Goal: Information Seeking & Learning: Learn about a topic

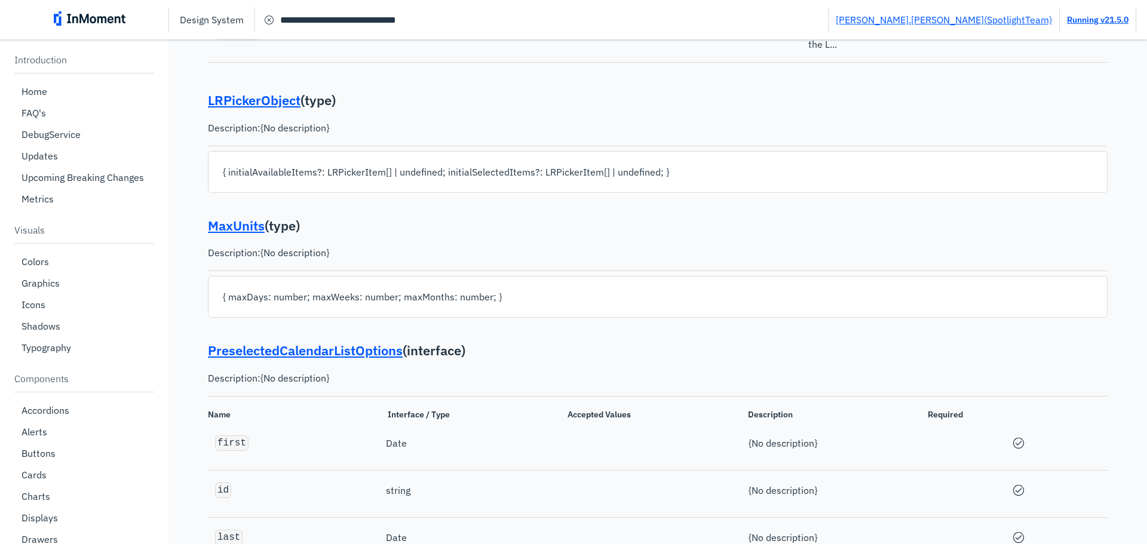
scroll to position [18411, 0]
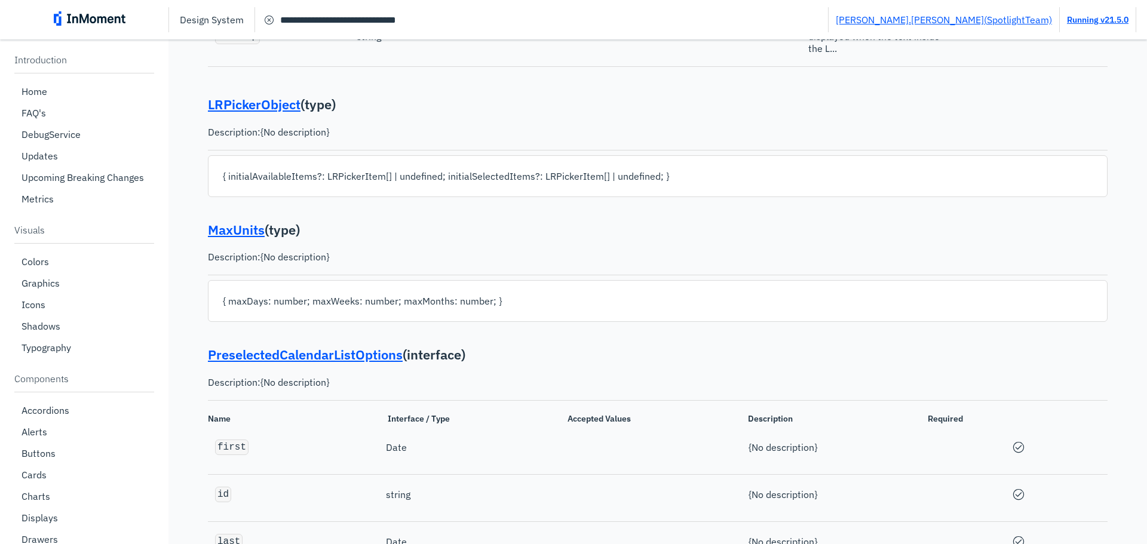
click at [451, 19] on input "**********" at bounding box center [541, 20] width 573 height 22
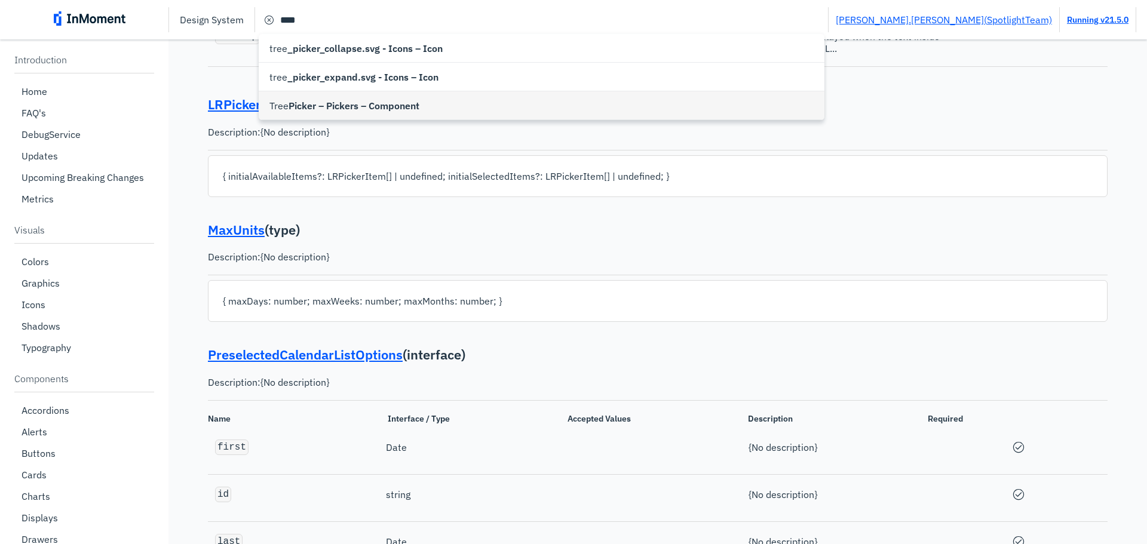
click at [398, 97] on div "Tree Picker – Pickers – Component" at bounding box center [542, 105] width 566 height 29
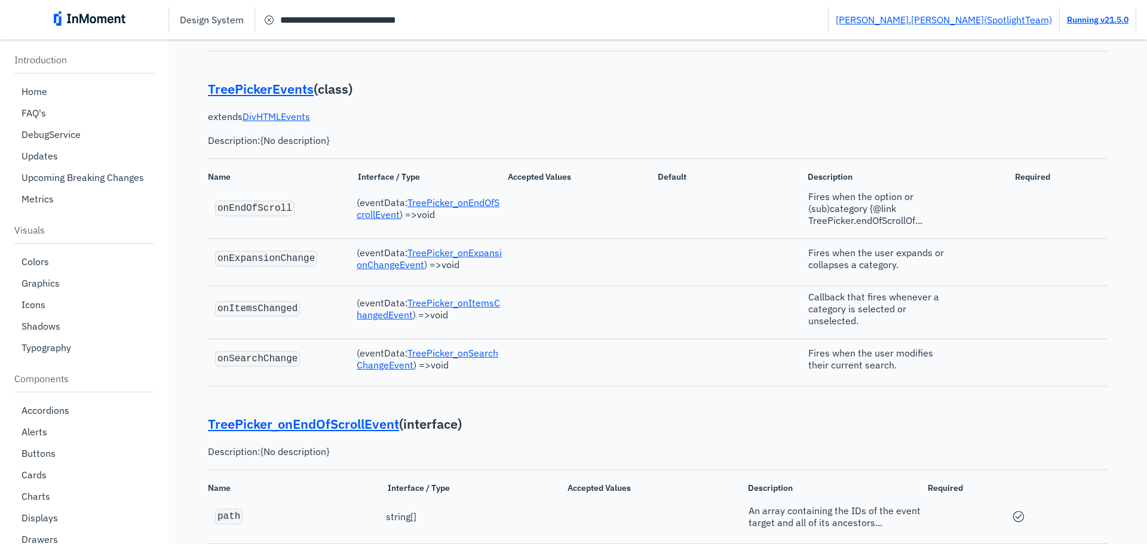
scroll to position [22407, 0]
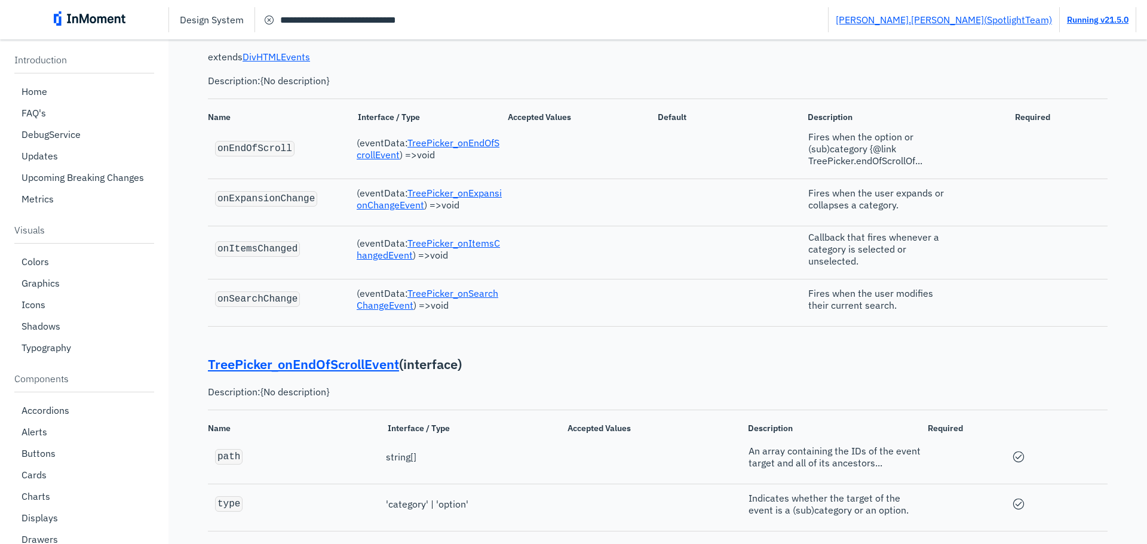
click at [266, 254] on code "onItemsChanged" at bounding box center [257, 249] width 80 height 11
copy code "onItemsChanged"
drag, startPoint x: 467, startPoint y: 374, endPoint x: 588, endPoint y: 369, distance: 120.7
click at [467, 261] on link "TreePicker_onItemsChangedEvent" at bounding box center [428, 249] width 143 height 24
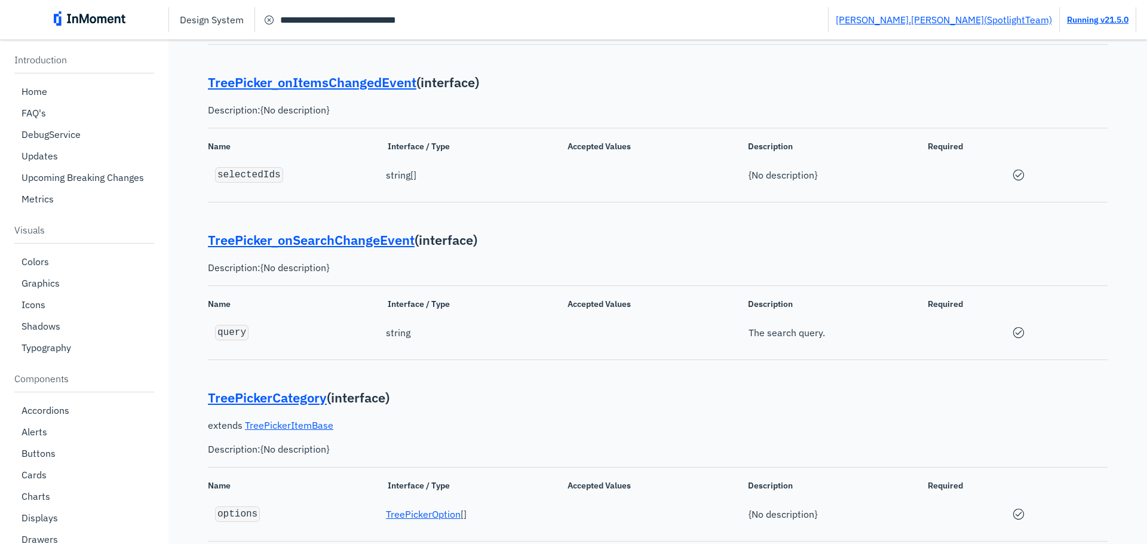
scroll to position [22831, 0]
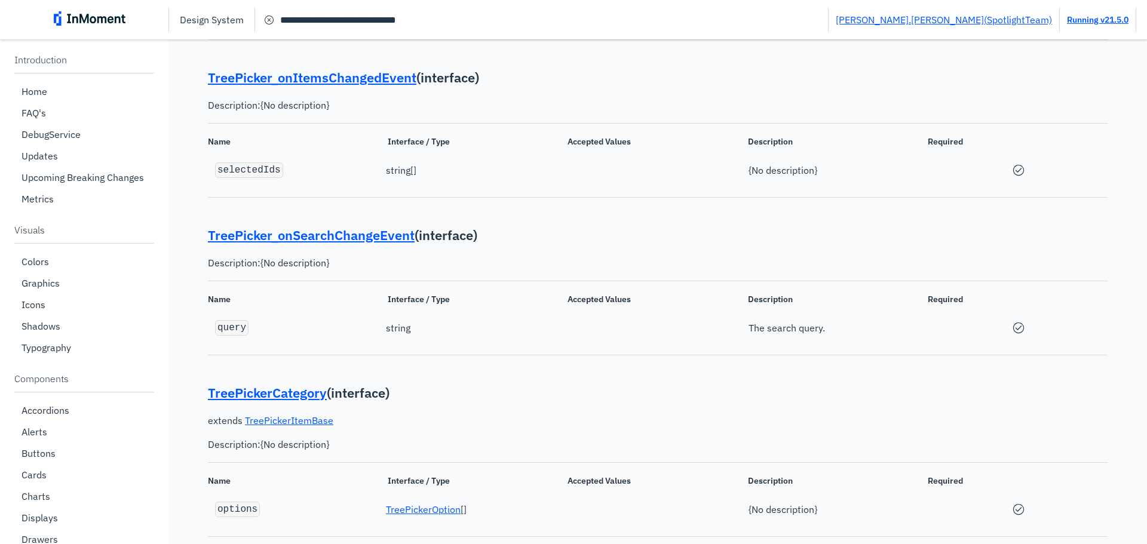
click at [506, 185] on div "selectedIds string [] {No description}" at bounding box center [657, 170] width 899 height 30
click at [465, 15] on input "**********" at bounding box center [541, 20] width 573 height 22
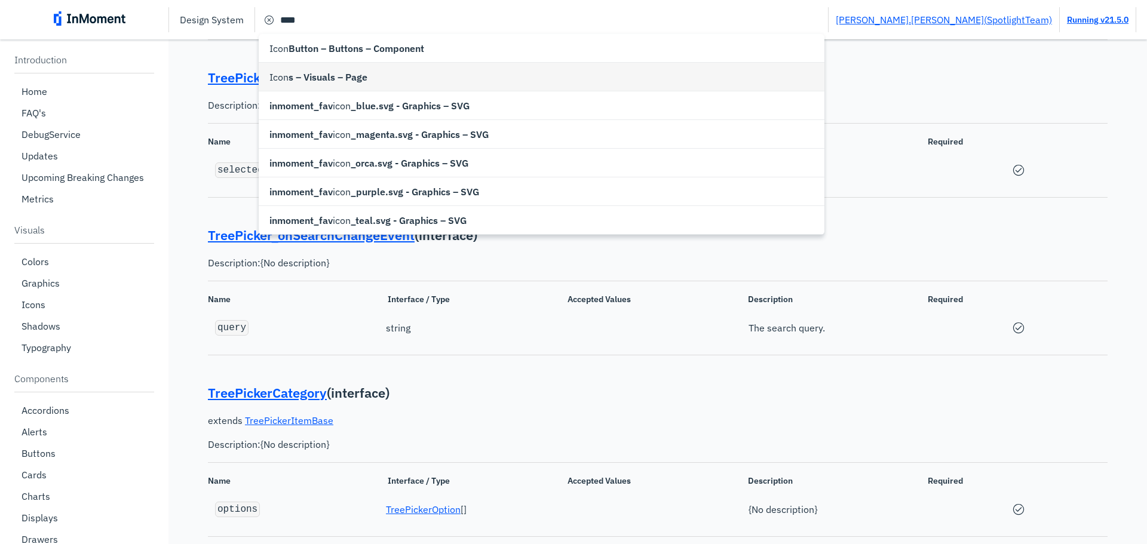
type input "**********"
click at [318, 82] on span "s – Visuals – Page" at bounding box center [327, 77] width 79 height 14
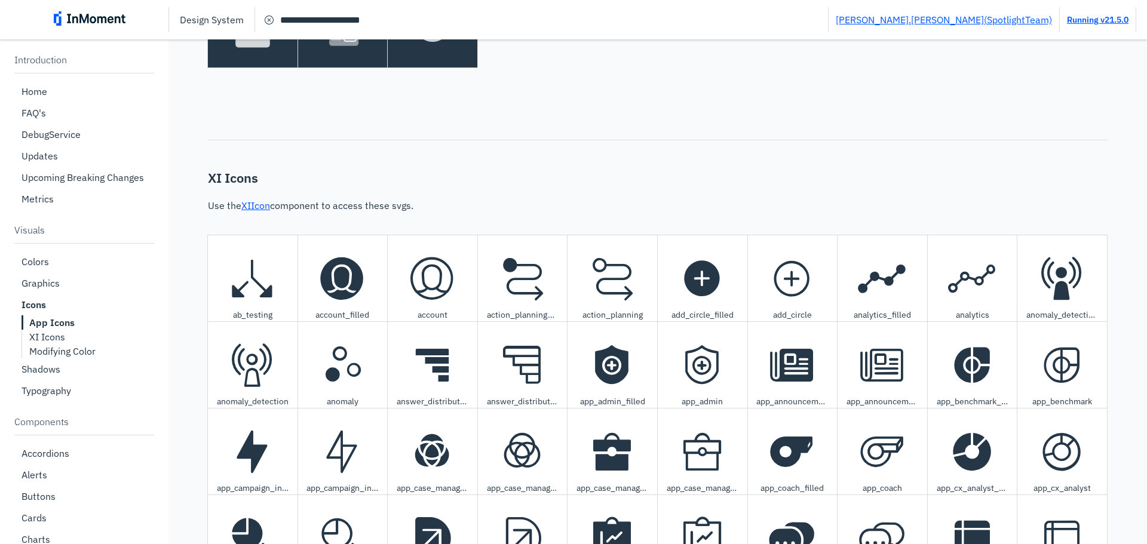
scroll to position [929, 0]
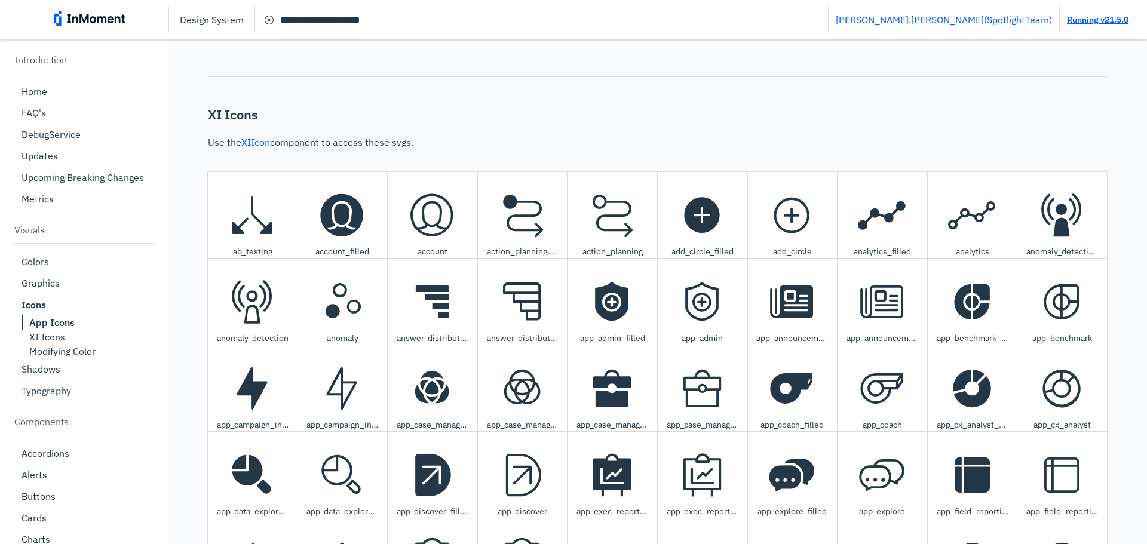
click at [266, 143] on link "XIIcon" at bounding box center [255, 142] width 29 height 12
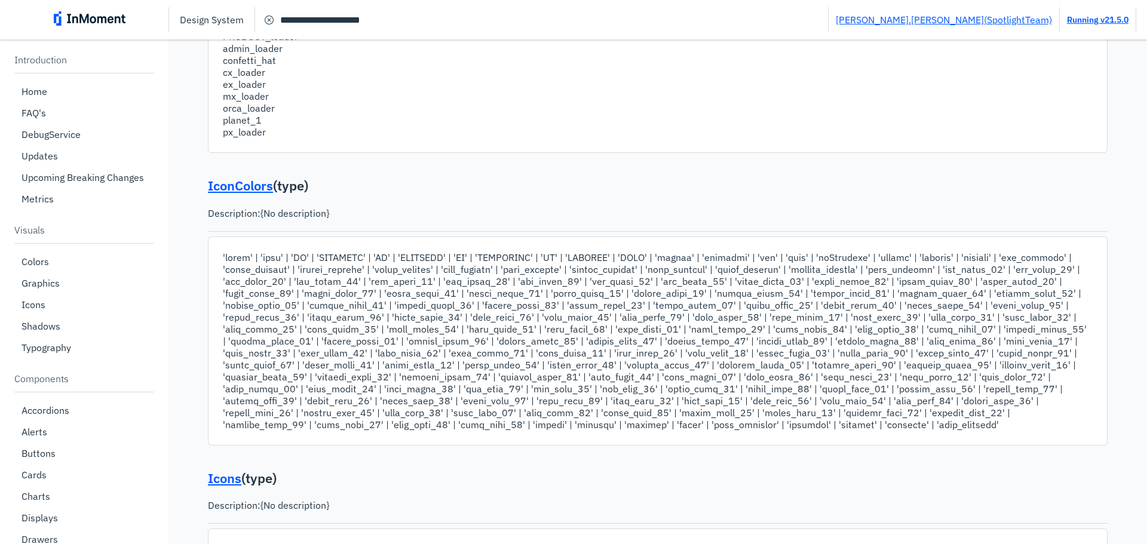
scroll to position [896, 0]
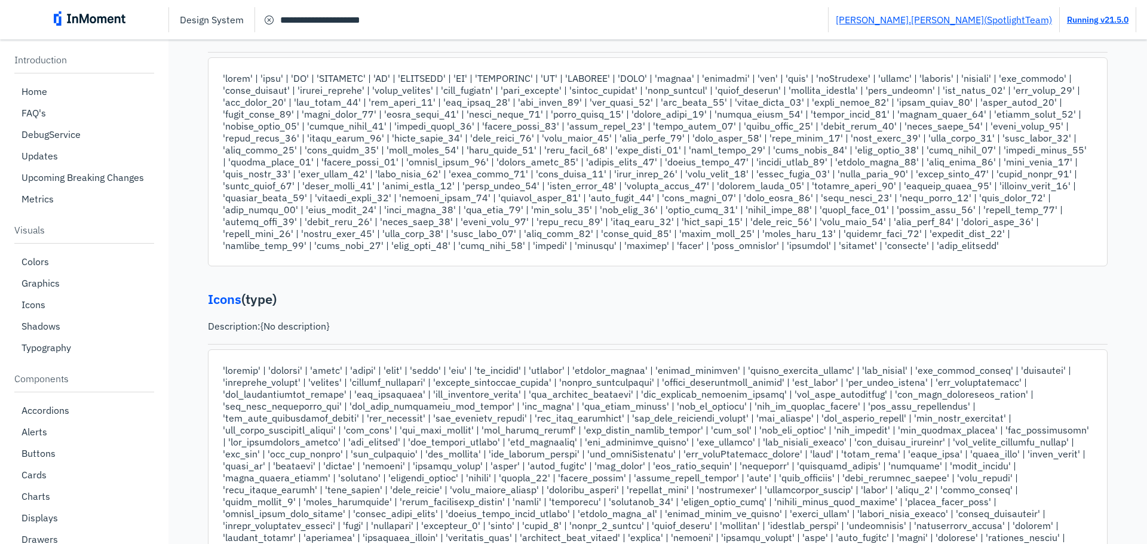
click at [232, 299] on link "Icons" at bounding box center [224, 298] width 33 height 17
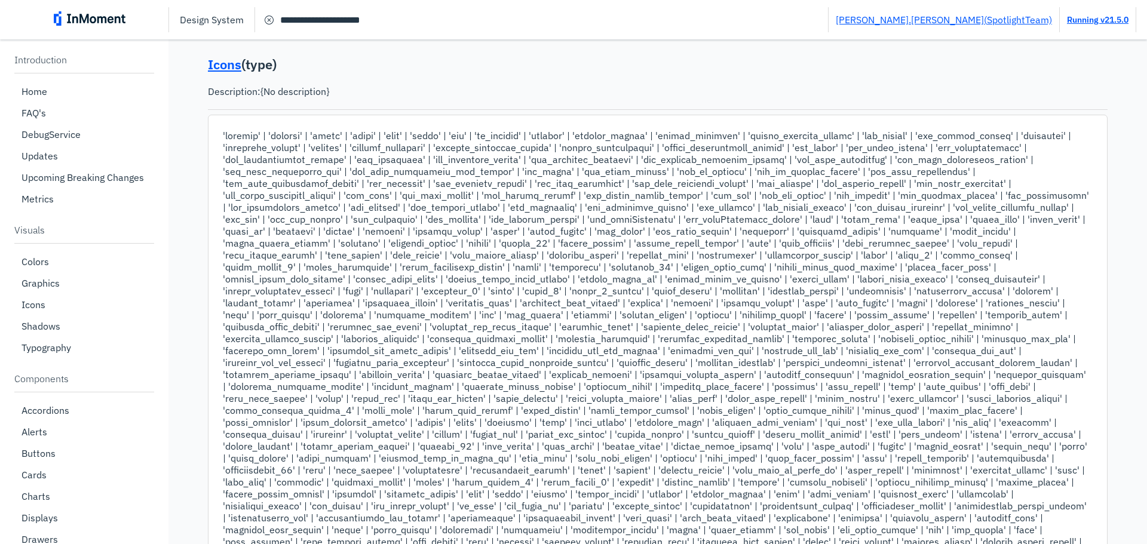
scroll to position [1135, 0]
click at [224, 66] on link "Icons" at bounding box center [224, 59] width 33 height 17
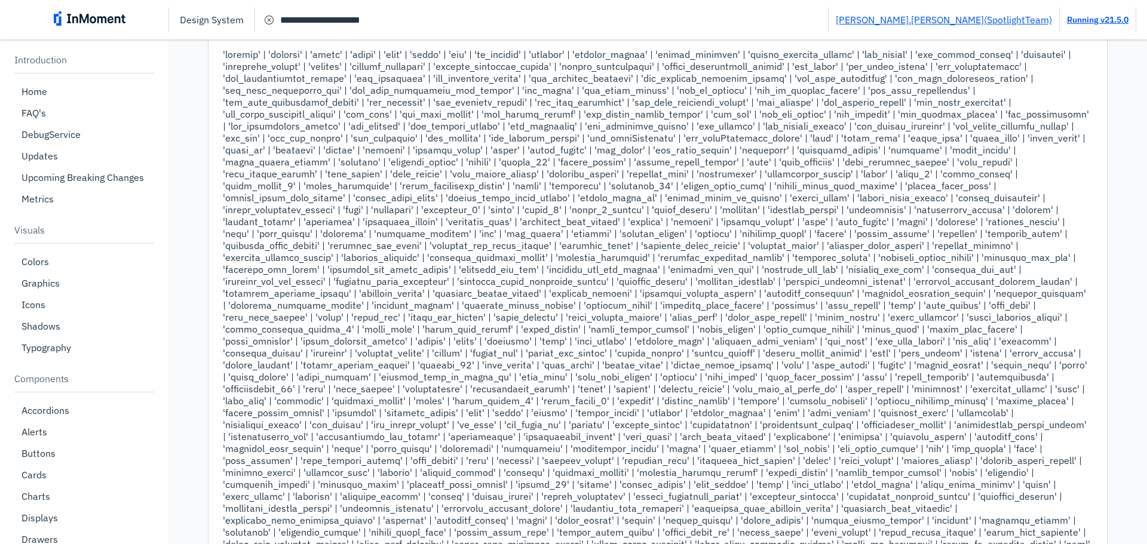
scroll to position [1493, 0]
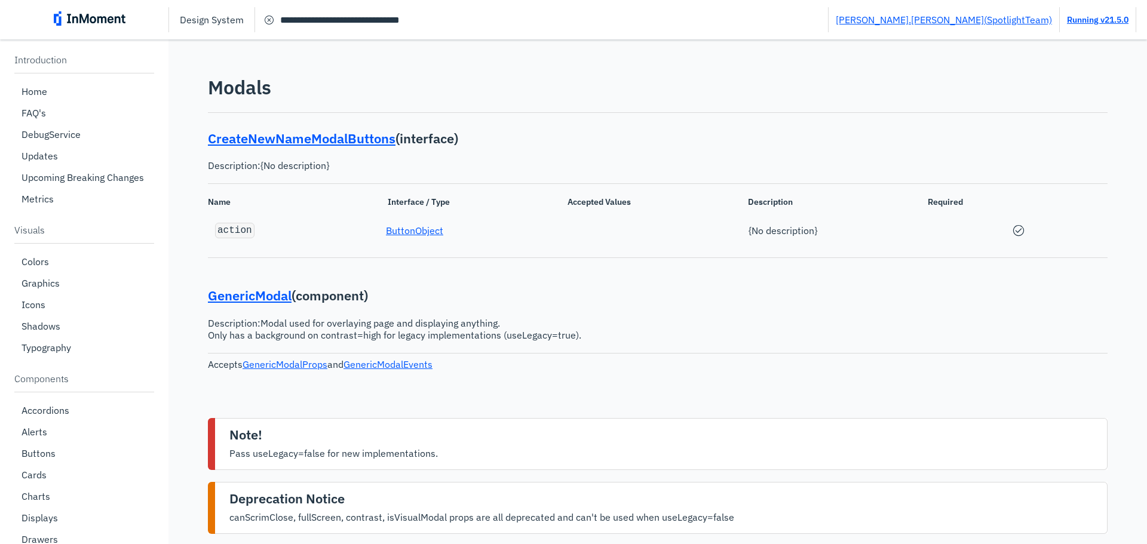
scroll to position [607, 0]
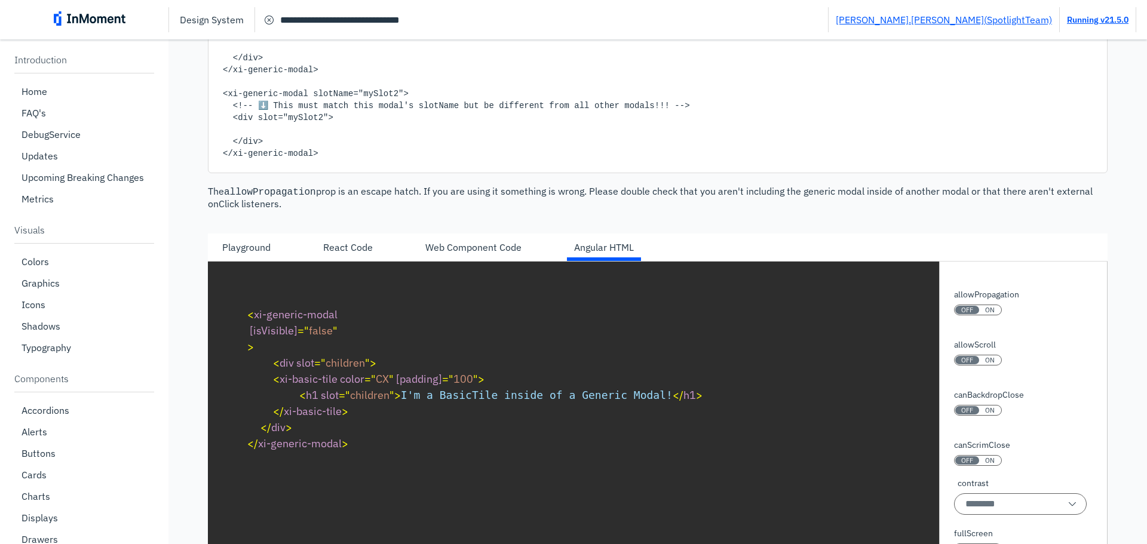
click at [440, 18] on input "**********" at bounding box center [541, 20] width 573 height 22
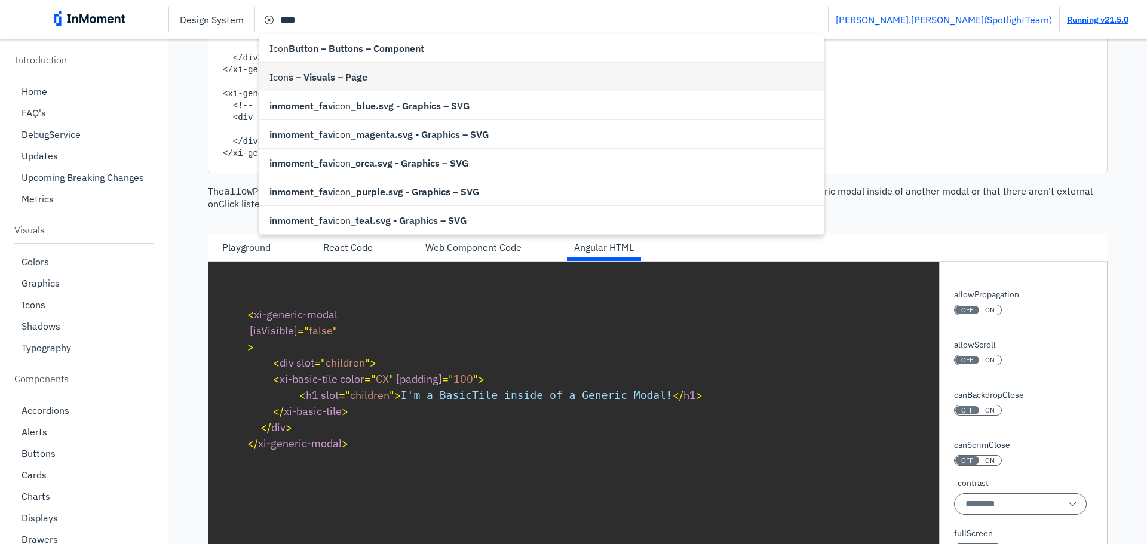
type input "**********"
click at [352, 72] on span "s – Visuals – Page" at bounding box center [327, 77] width 79 height 14
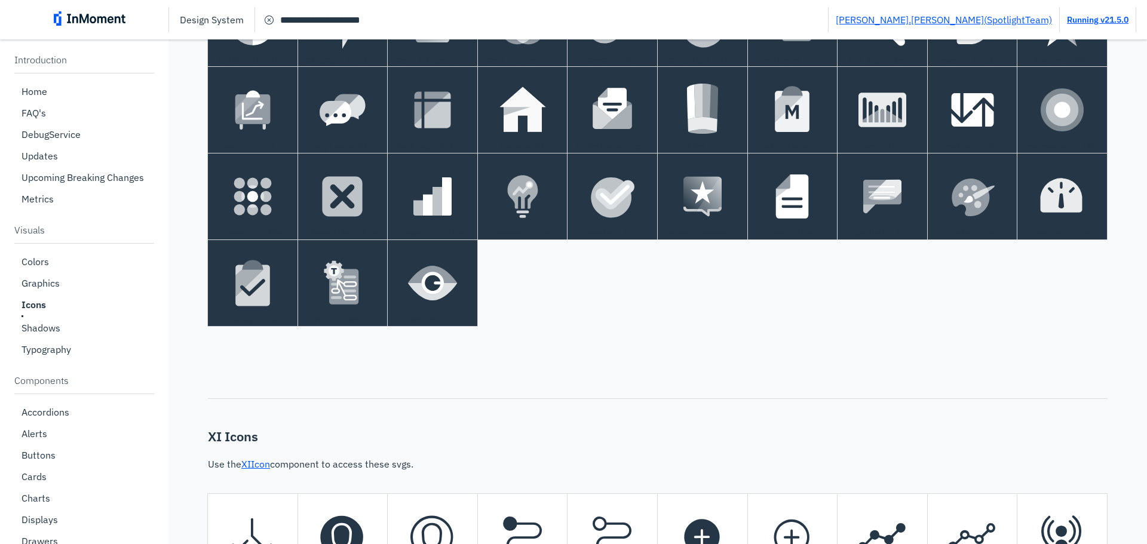
scroll to position [33, 0]
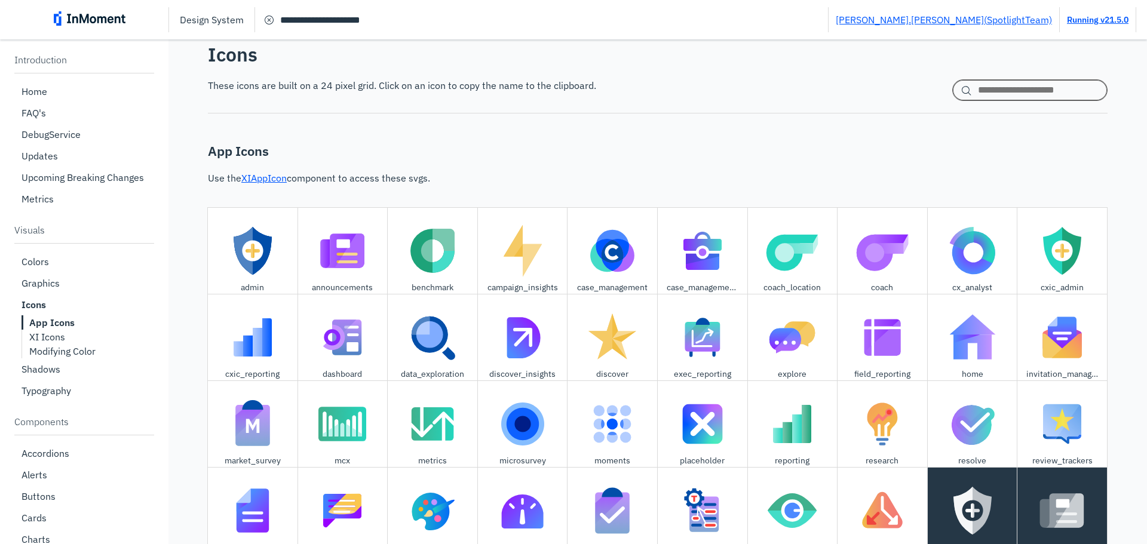
click at [988, 87] on input "search by name or tag" at bounding box center [1029, 90] width 155 height 22
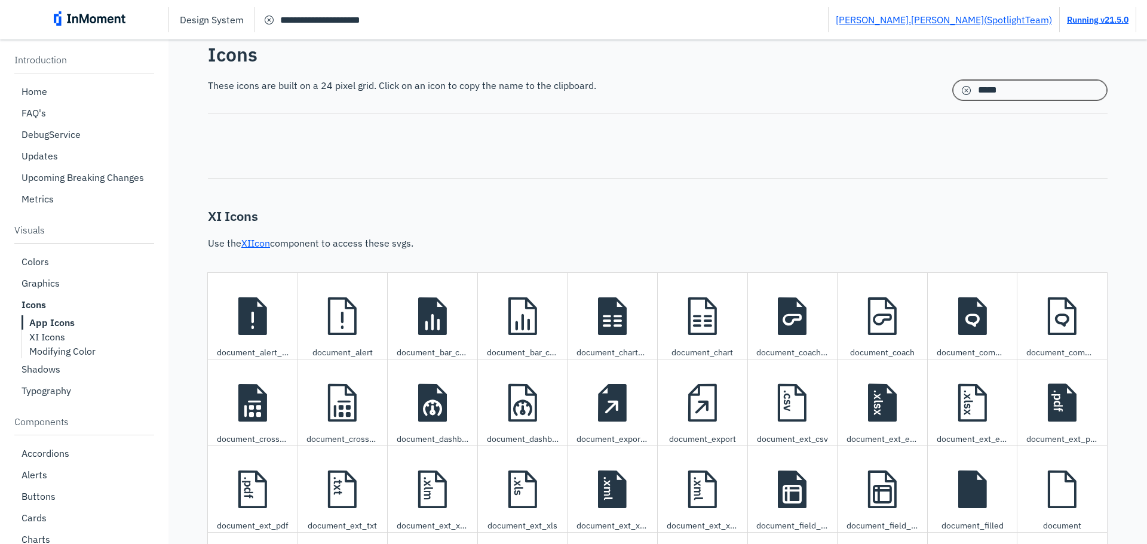
type input "*****"
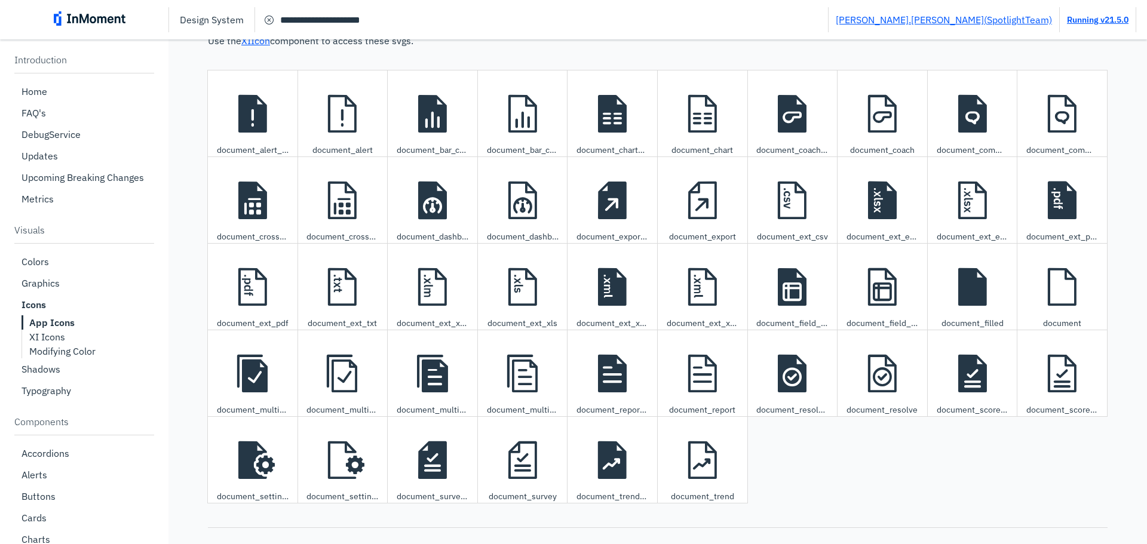
scroll to position [272, 0]
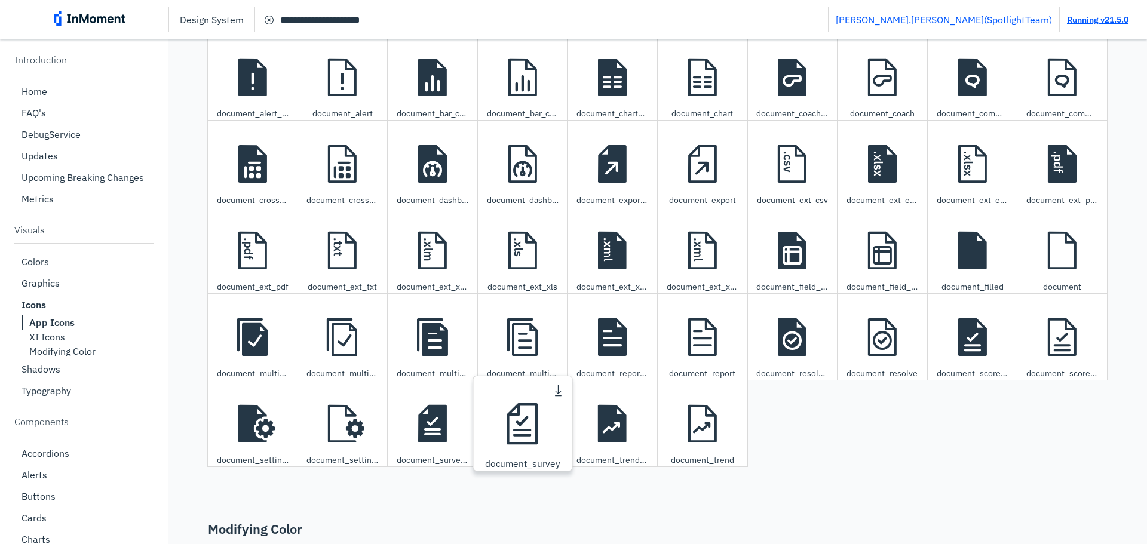
click at [521, 409] on span "document survey icon" at bounding box center [522, 423] width 63 height 63
type textarea "**********"
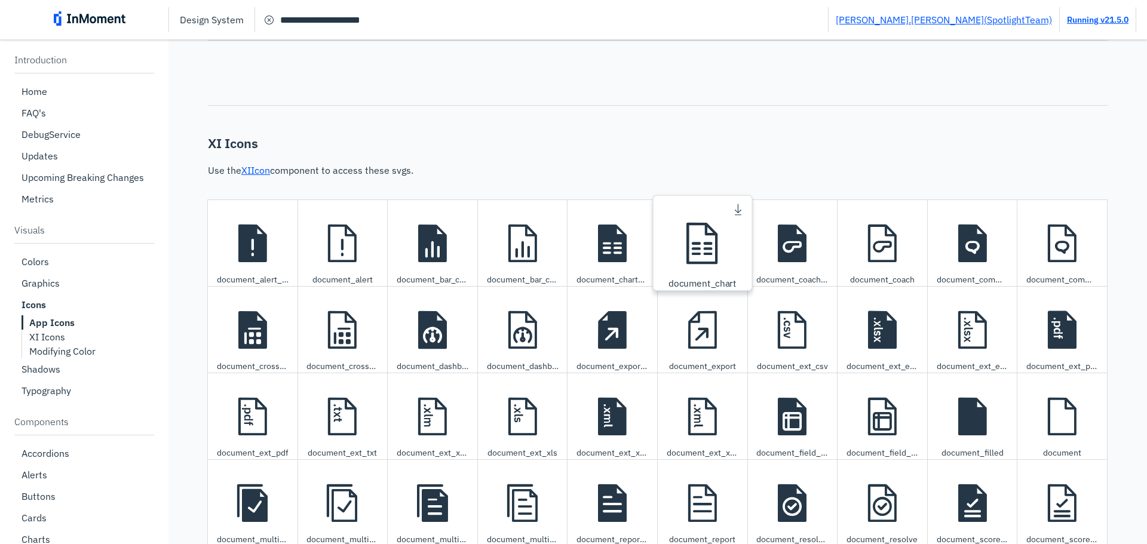
scroll to position [0, 0]
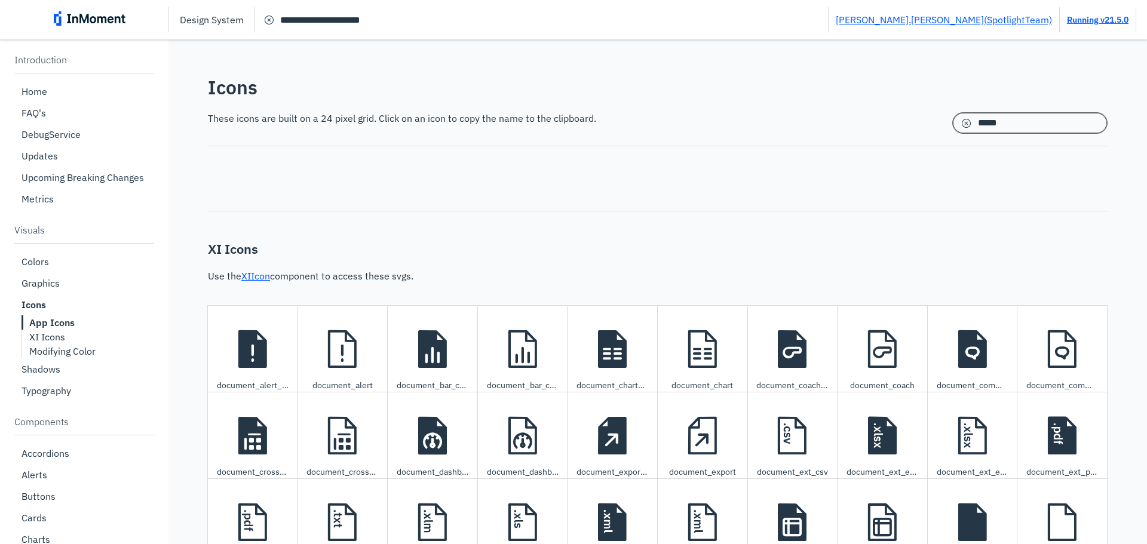
click at [1022, 121] on input "*****" at bounding box center [1029, 123] width 155 height 22
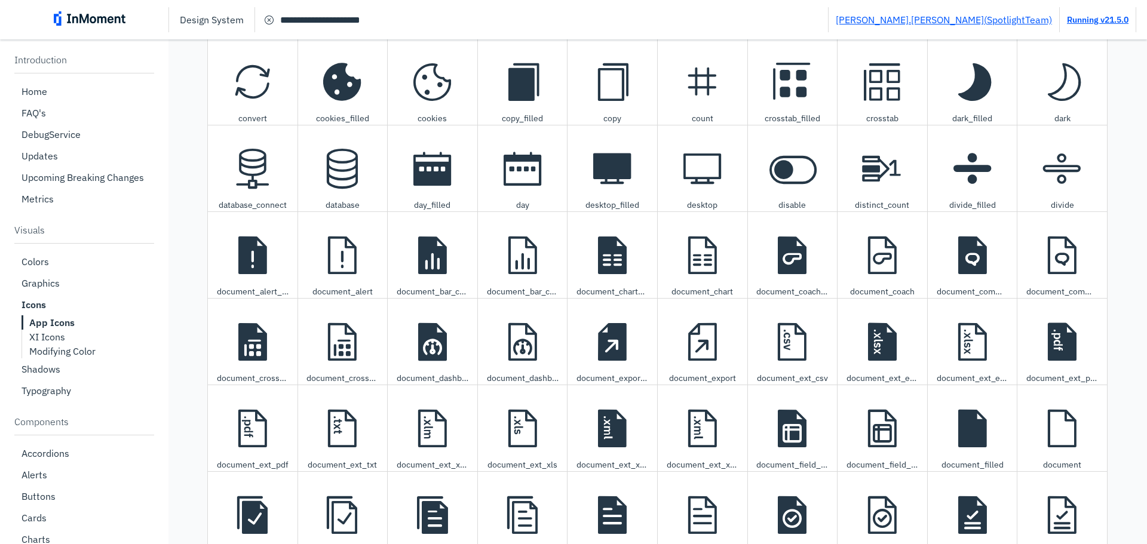
scroll to position [2534, 0]
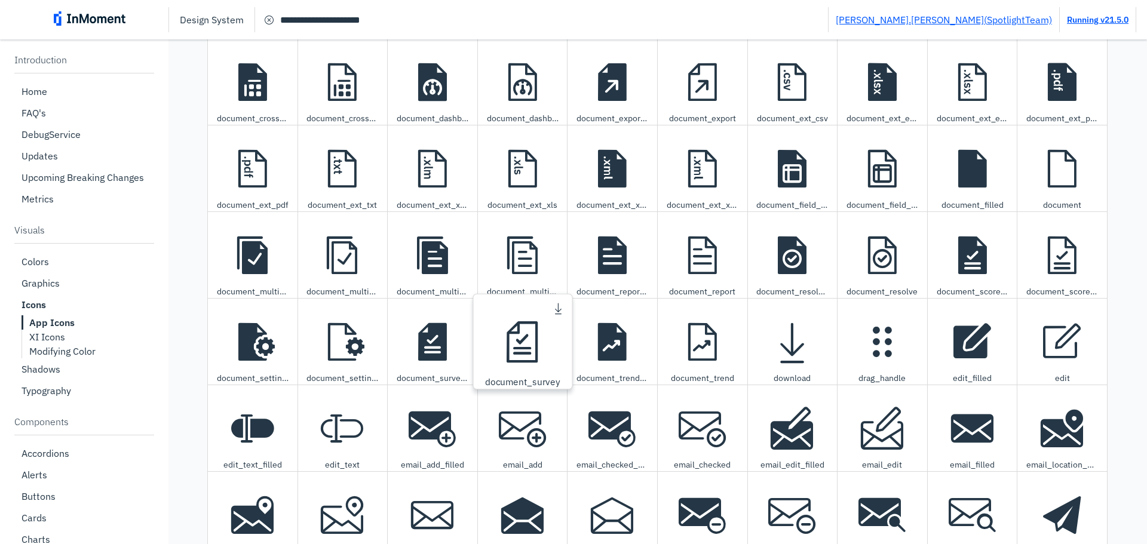
click at [520, 364] on span "document survey icon" at bounding box center [522, 341] width 63 height 63
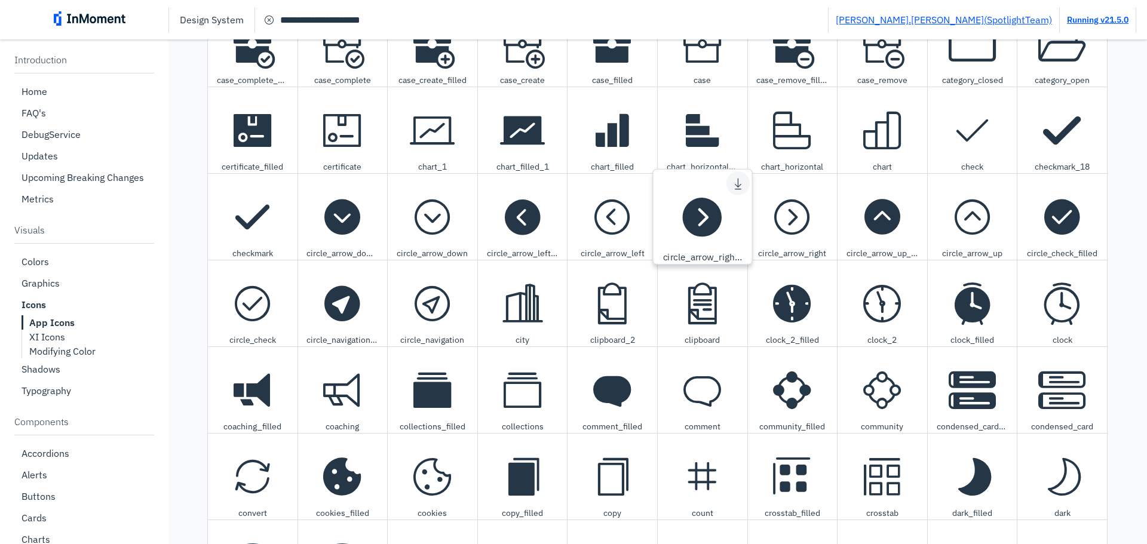
scroll to position [1698, 0]
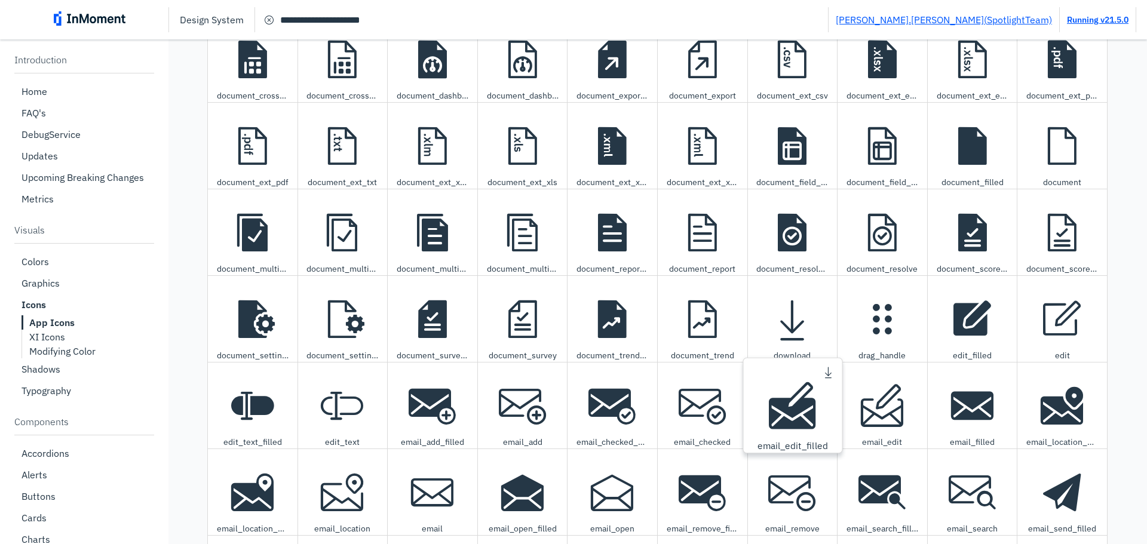
scroll to position [2621, 0]
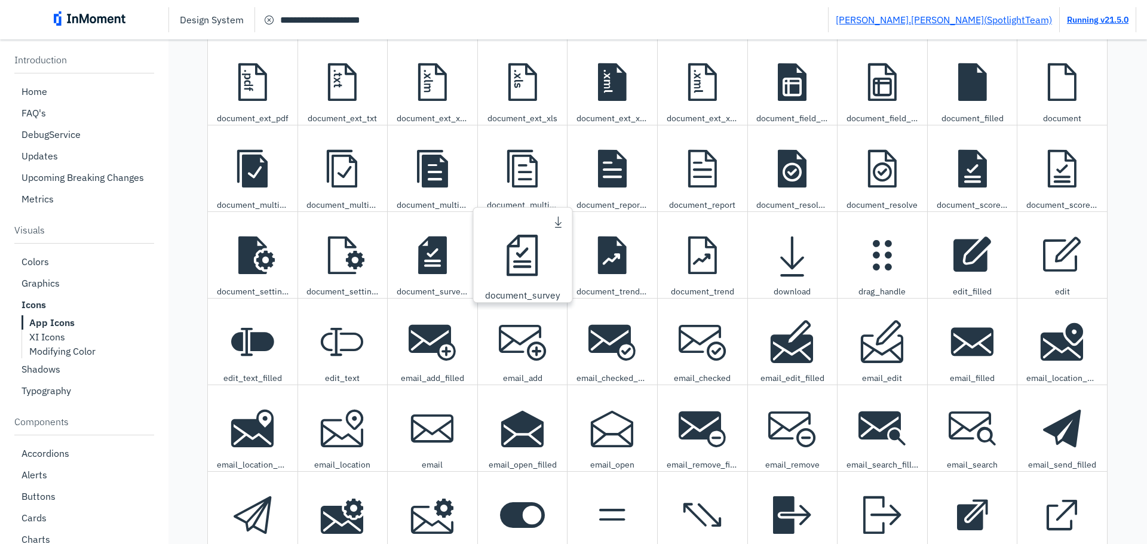
click at [533, 257] on span "document survey icon" at bounding box center [522, 254] width 63 height 63
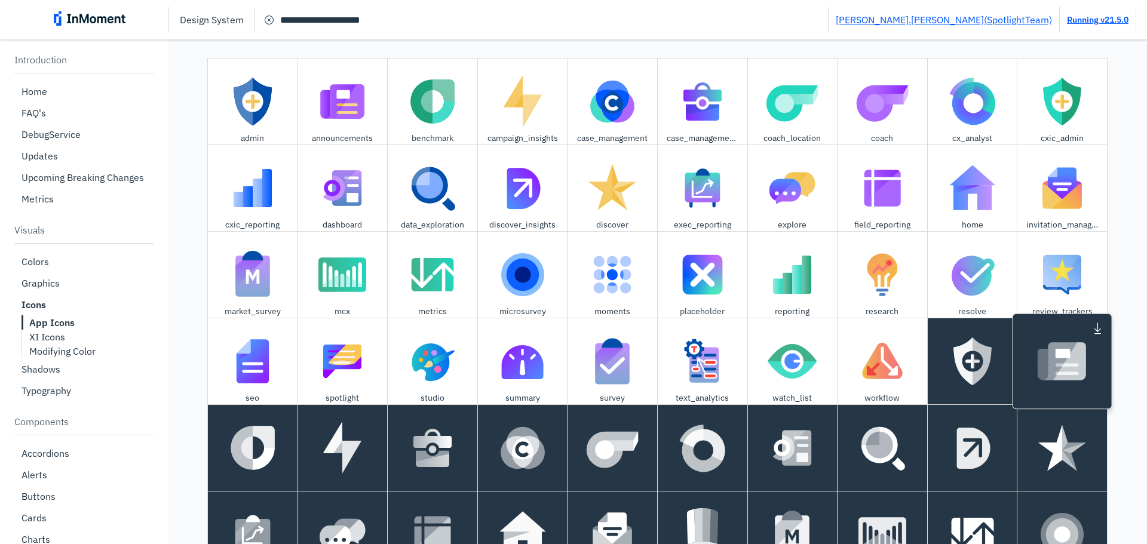
scroll to position [172, 0]
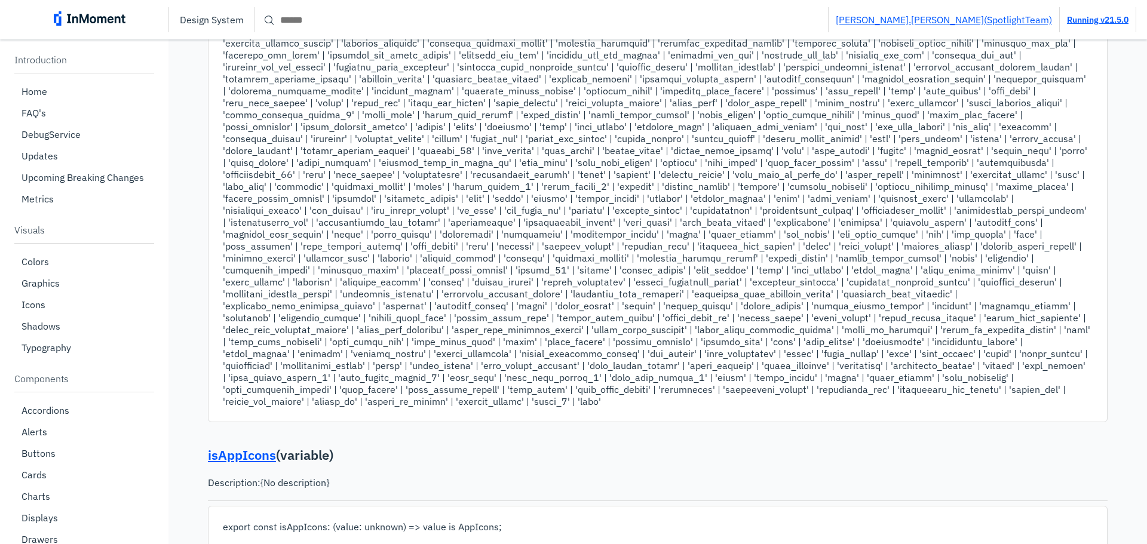
scroll to position [1433, 0]
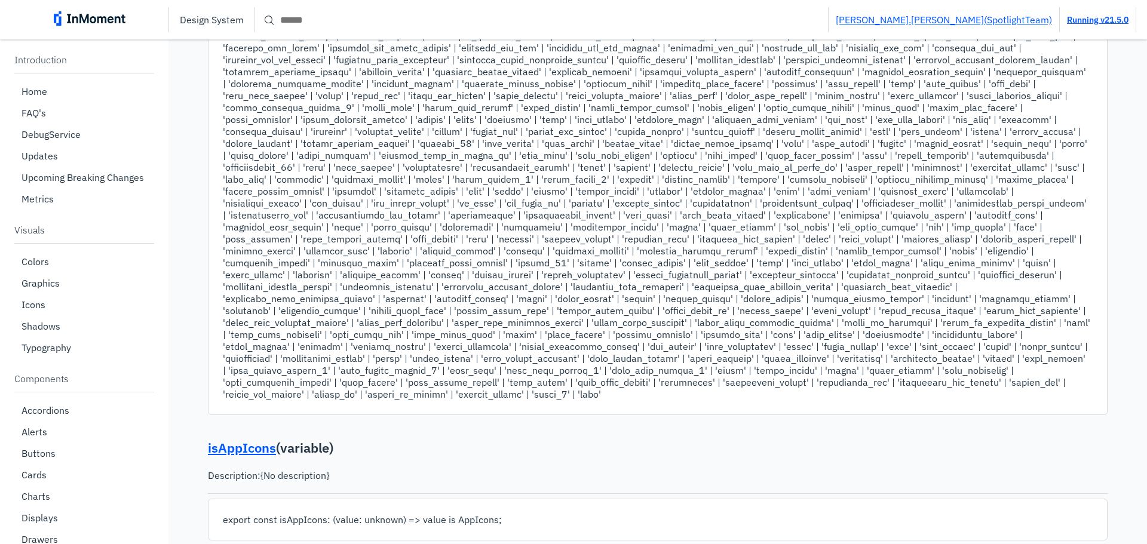
click at [659, 258] on pre at bounding box center [658, 113] width 870 height 573
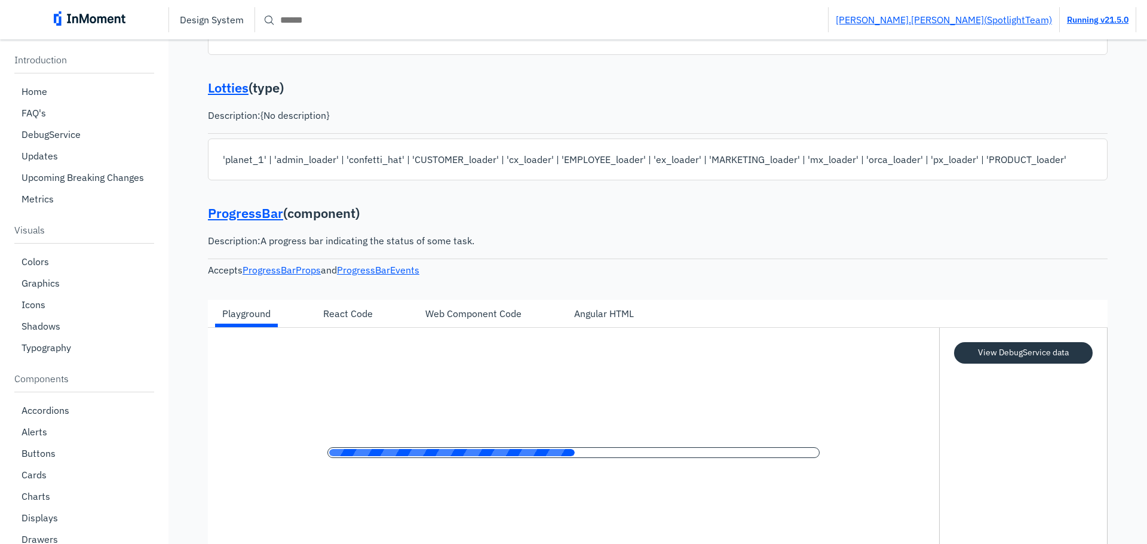
scroll to position [2210, 0]
